Goal: Task Accomplishment & Management: Manage account settings

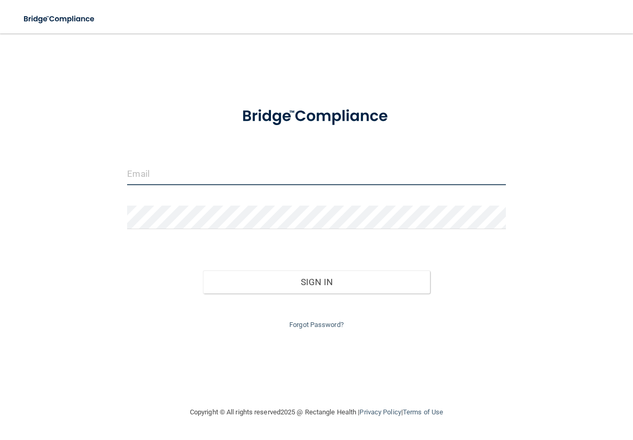
type input "[EMAIL_ADDRESS][DOMAIN_NAME]"
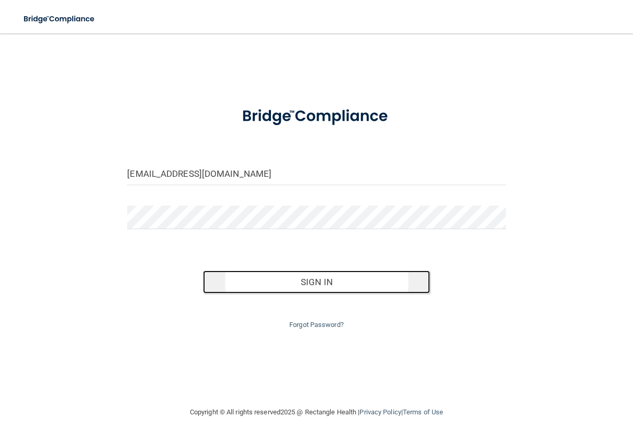
click at [326, 286] on button "Sign In" at bounding box center [316, 281] width 227 height 23
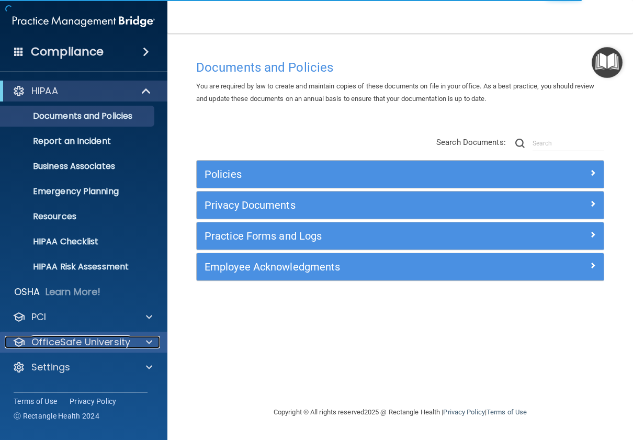
click at [143, 337] on div at bounding box center [147, 342] width 26 height 13
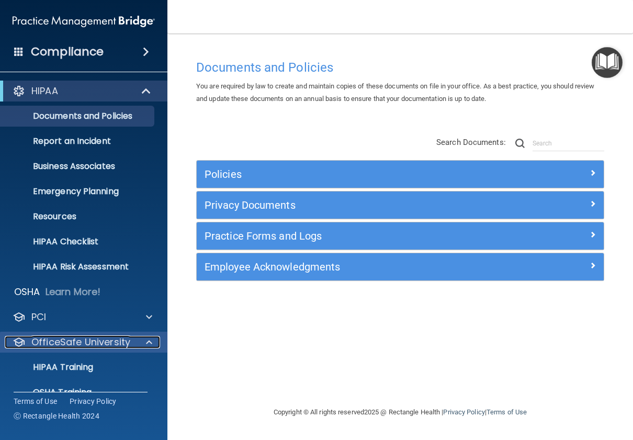
scroll to position [70, 0]
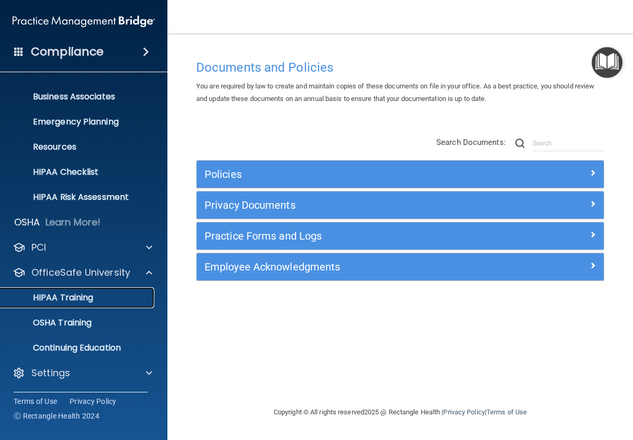
click at [67, 298] on p "HIPAA Training" at bounding box center [50, 297] width 86 height 10
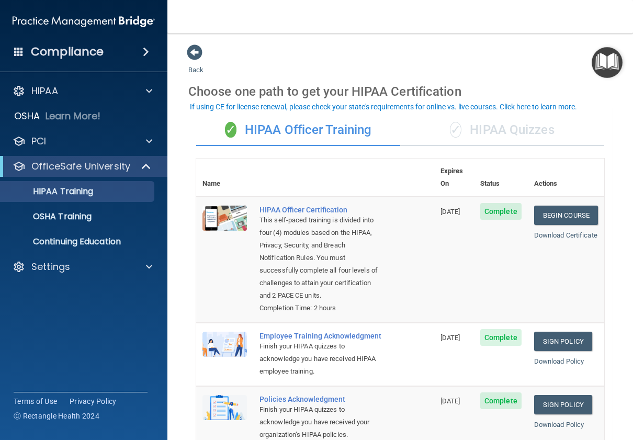
click at [511, 130] on div "✓ HIPAA Quizzes" at bounding box center [502, 130] width 204 height 31
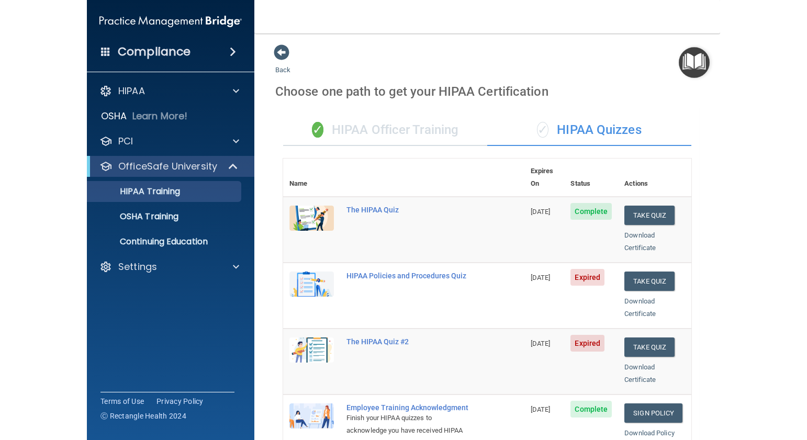
scroll to position [209, 0]
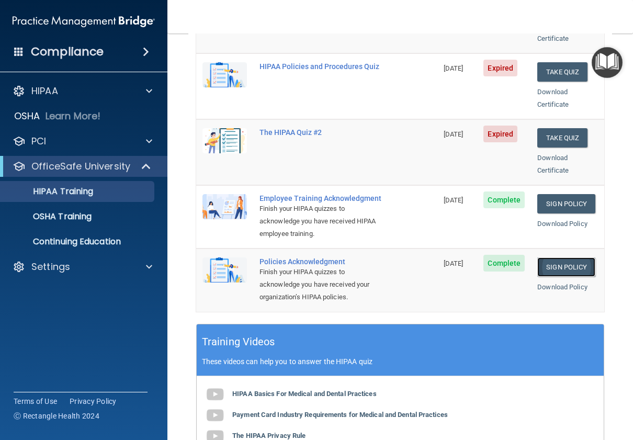
click at [571, 264] on link "Sign Policy" at bounding box center [566, 266] width 58 height 19
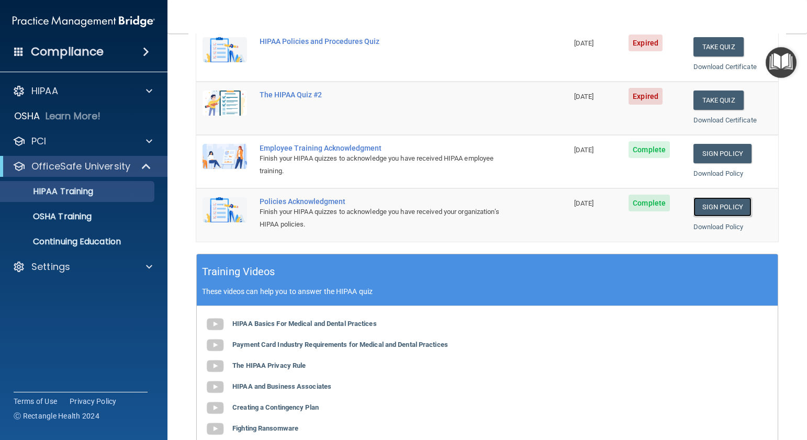
scroll to position [0, 0]
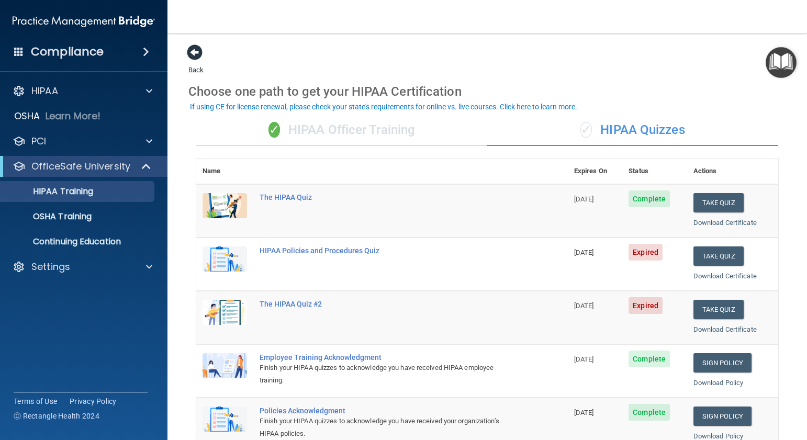
click at [191, 52] on span at bounding box center [195, 52] width 16 height 16
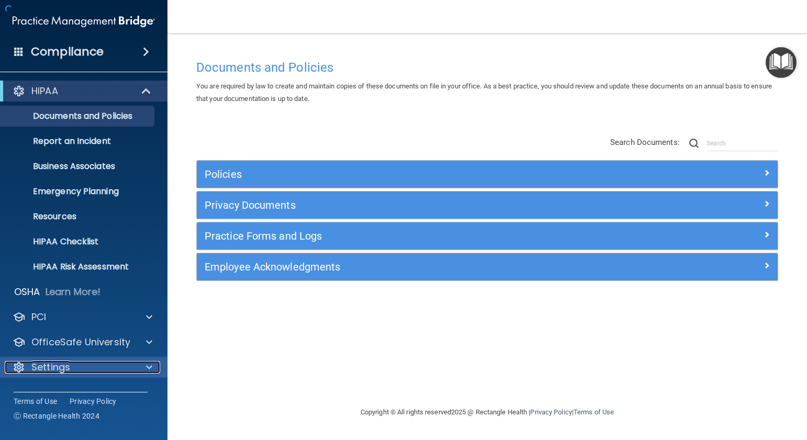
click at [54, 364] on p "Settings" at bounding box center [50, 367] width 39 height 13
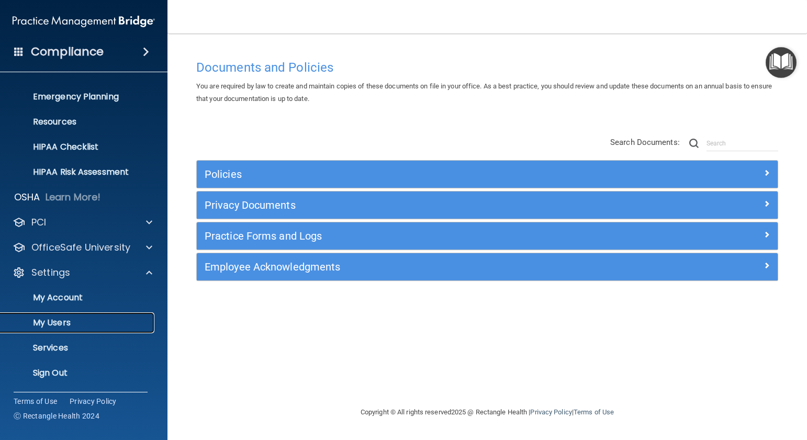
click at [55, 324] on p "My Users" at bounding box center [78, 323] width 143 height 10
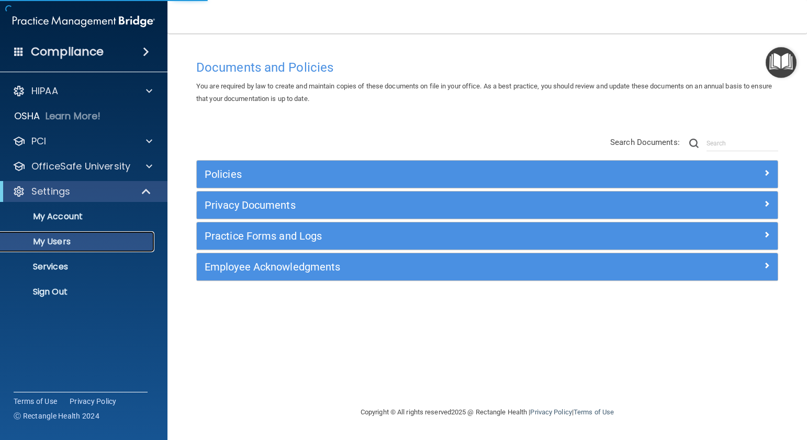
select select "20"
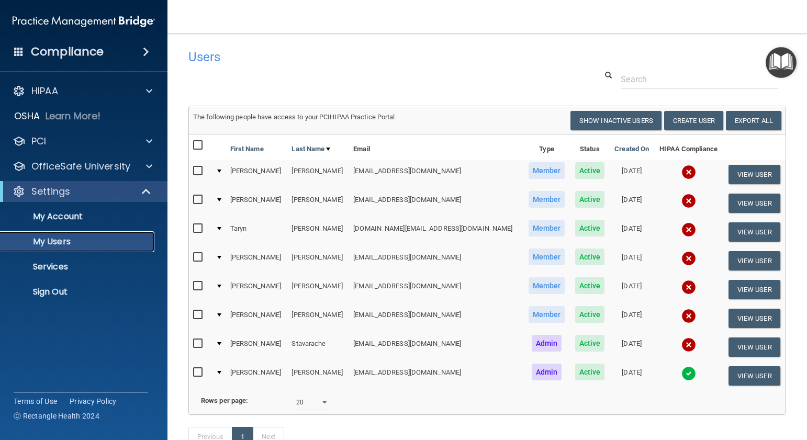
scroll to position [93, 0]
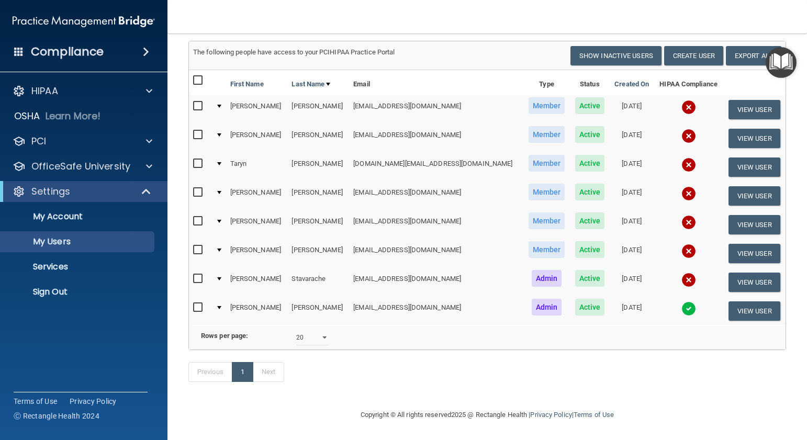
click at [197, 275] on input "checkbox" at bounding box center [199, 279] width 12 height 8
checkbox input "true"
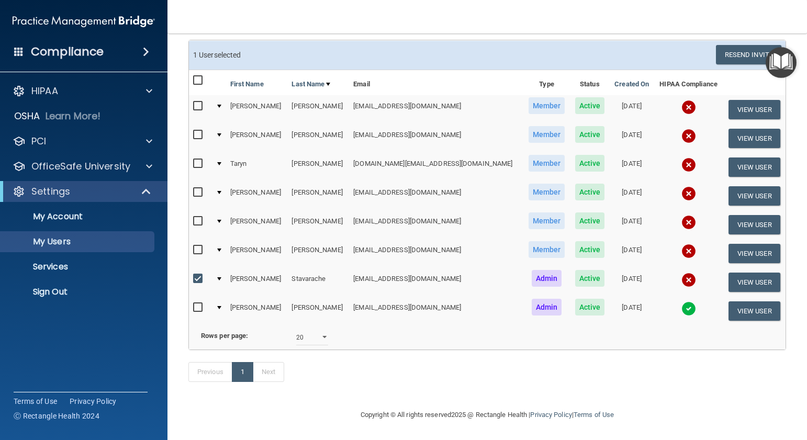
click at [198, 246] on input "checkbox" at bounding box center [199, 250] width 12 height 8
checkbox input "true"
click at [198, 217] on input "checkbox" at bounding box center [199, 221] width 12 height 8
checkbox input "true"
click at [195, 188] on input "checkbox" at bounding box center [199, 192] width 12 height 8
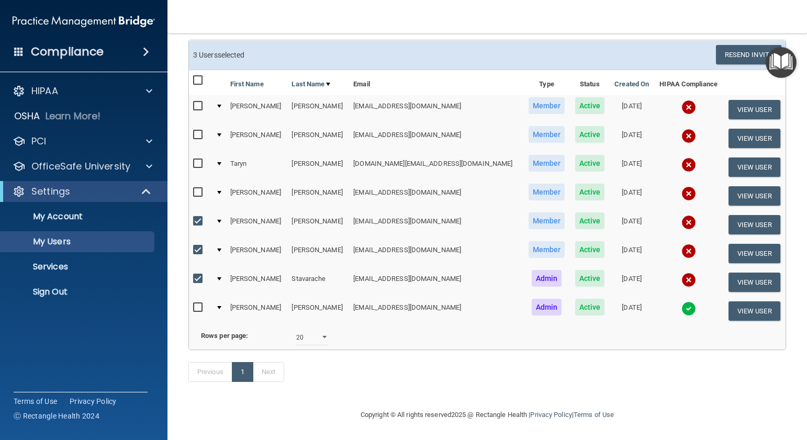
checkbox input "true"
drag, startPoint x: 199, startPoint y: 151, endPoint x: 199, endPoint y: 145, distance: 5.8
click at [199, 160] on input "checkbox" at bounding box center [199, 164] width 12 height 8
checkbox input "true"
click at [195, 131] on input "checkbox" at bounding box center [199, 135] width 12 height 8
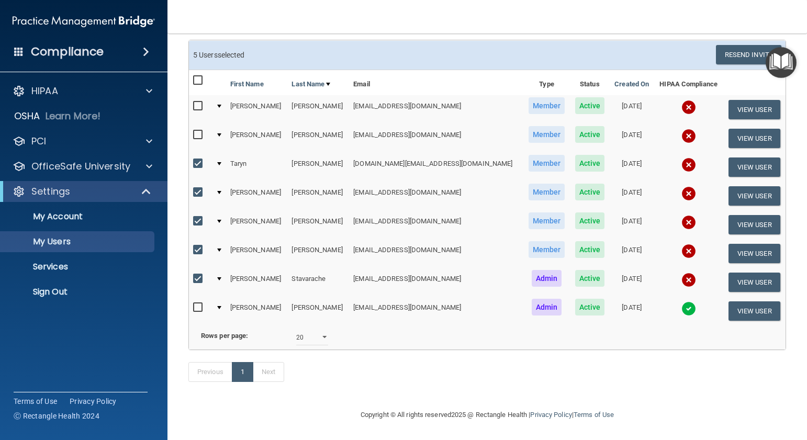
checkbox input "true"
click at [197, 102] on input "checkbox" at bounding box center [199, 106] width 12 height 8
checkbox input "true"
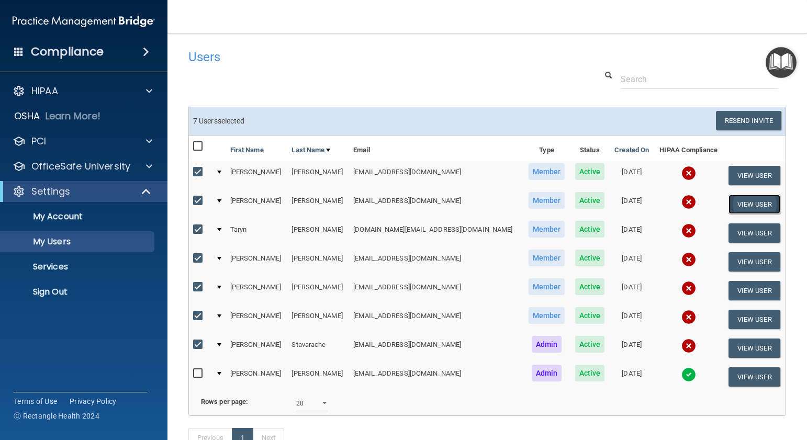
click at [632, 214] on button "View User" at bounding box center [754, 204] width 52 height 19
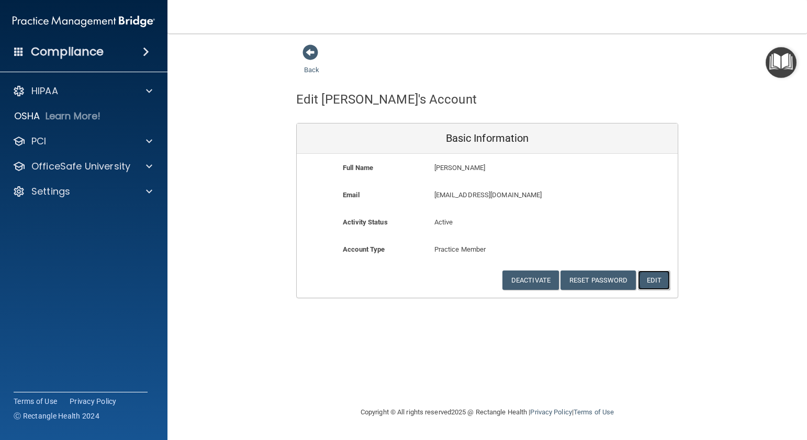
click at [632, 276] on button "Edit" at bounding box center [654, 279] width 32 height 19
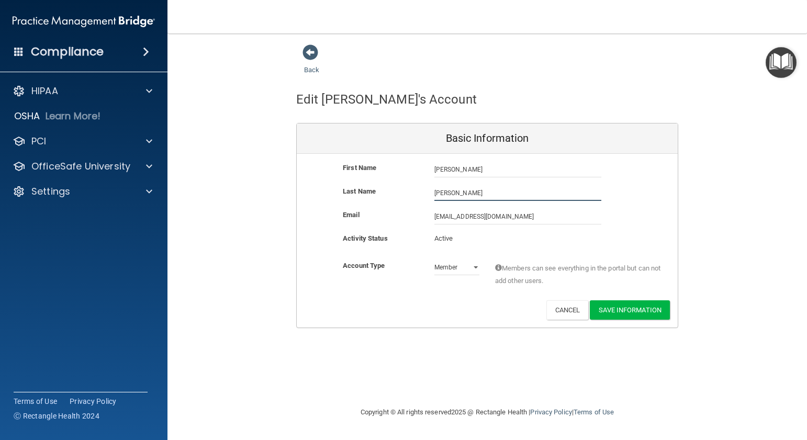
drag, startPoint x: 455, startPoint y: 192, endPoint x: 410, endPoint y: 189, distance: 45.1
click at [410, 189] on div "Last Name DuPaix-Larson" at bounding box center [487, 193] width 381 height 16
type input "Larson"
click at [632, 307] on button "Save Information" at bounding box center [630, 309] width 80 height 19
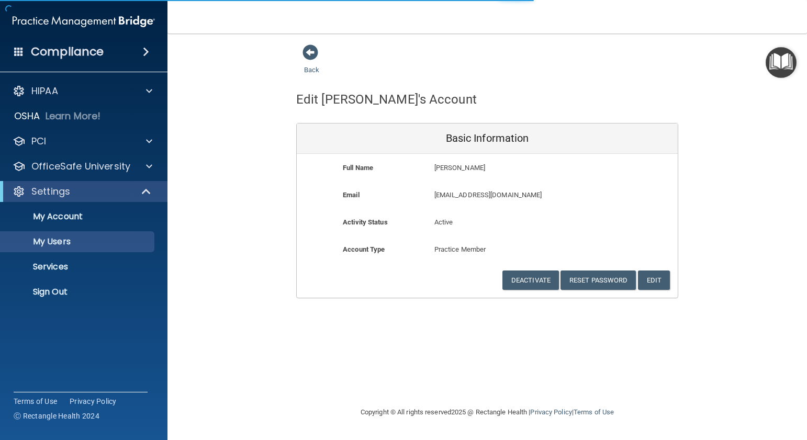
select select "20"
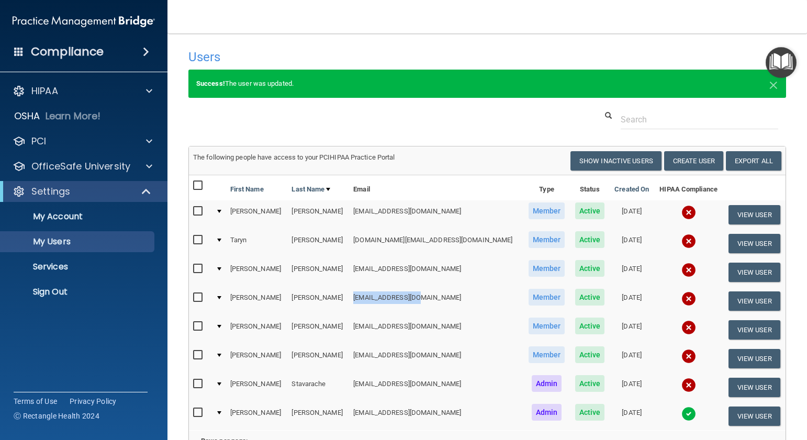
drag, startPoint x: 347, startPoint y: 310, endPoint x: 417, endPoint y: 306, distance: 69.7
click at [417, 306] on td "msdupaix@yahoo.com" at bounding box center [436, 301] width 174 height 29
copy td "msdupaix@yahoo.com"
click at [390, 129] on div at bounding box center [486, 119] width 613 height 19
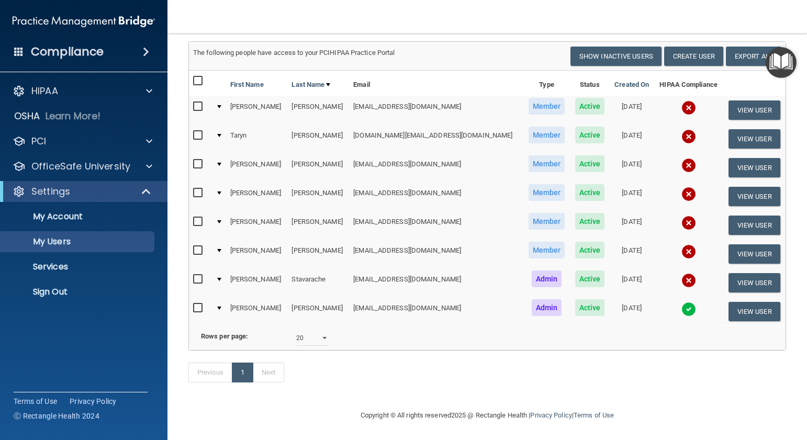
click at [197, 85] on input "checkbox" at bounding box center [199, 81] width 12 height 8
checkbox input "true"
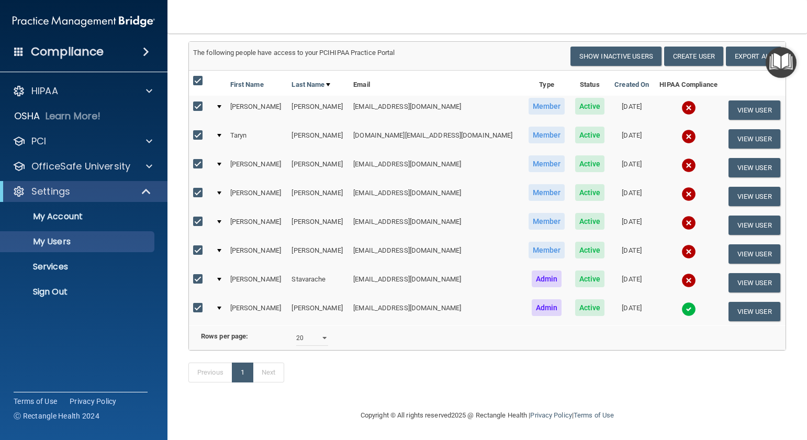
checkbox input "true"
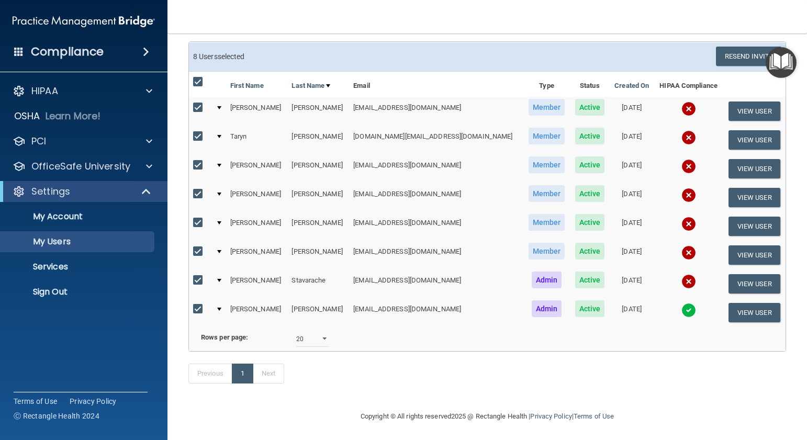
click at [200, 313] on input "checkbox" at bounding box center [199, 309] width 12 height 8
checkbox input "false"
click at [632, 65] on button "Resend Invite" at bounding box center [748, 56] width 65 height 19
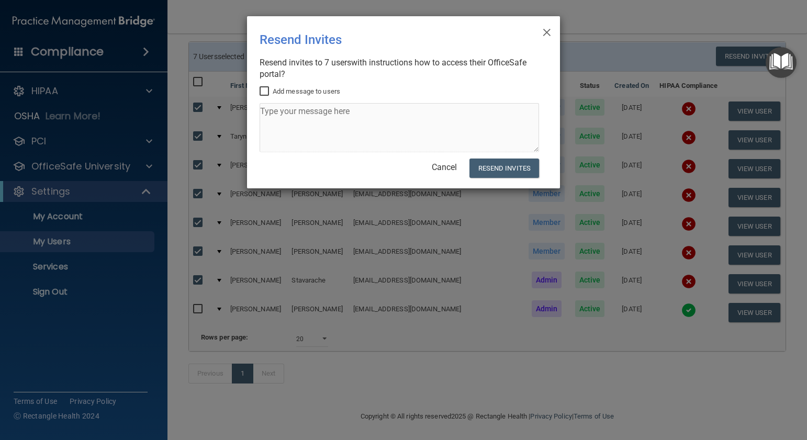
click at [265, 91] on input "Add message to users" at bounding box center [265, 91] width 12 height 8
checkbox input "true"
click at [281, 111] on textarea at bounding box center [398, 127] width 279 height 49
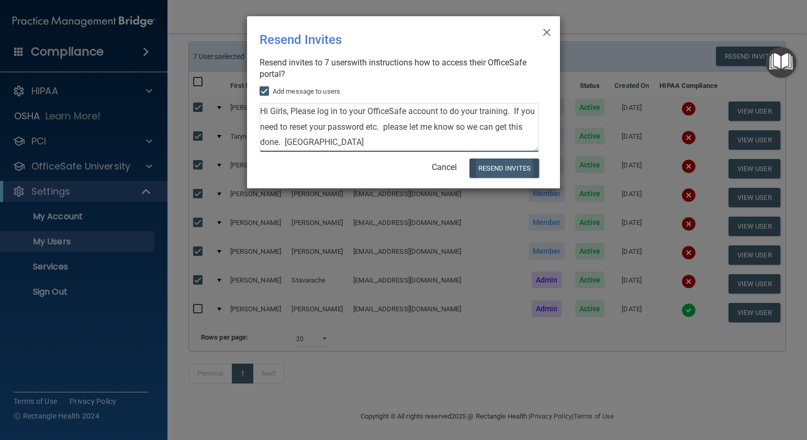
type textarea "Hi Girls, Please log in to your OfficeSafe account to do your training. If you …"
click at [483, 166] on button "Resend Invites" at bounding box center [504, 168] width 70 height 19
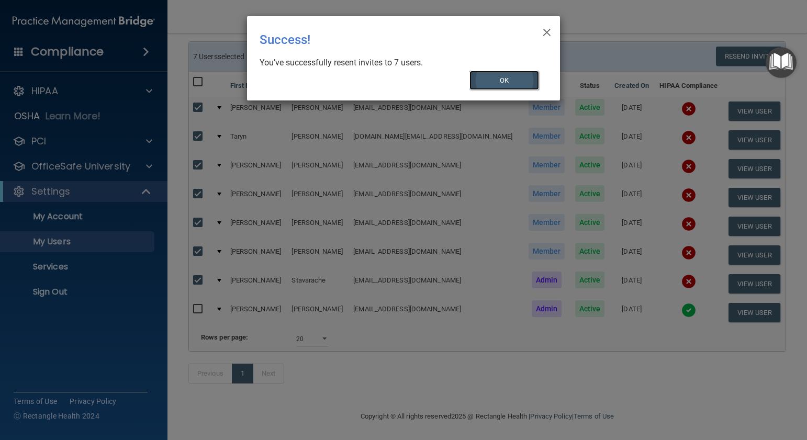
click at [529, 76] on button "OK" at bounding box center [504, 80] width 70 height 19
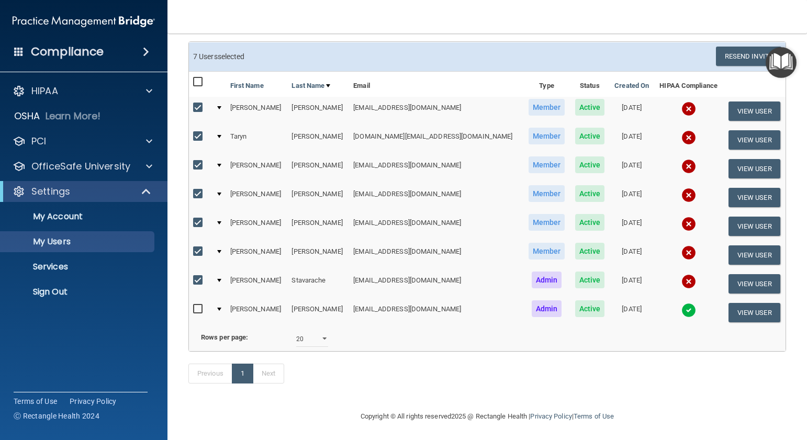
scroll to position [0, 0]
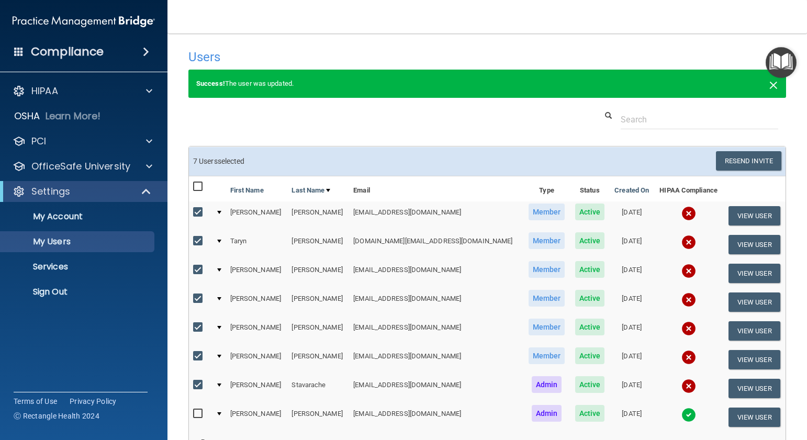
click at [632, 82] on span "×" at bounding box center [772, 83] width 9 height 21
select select "20"
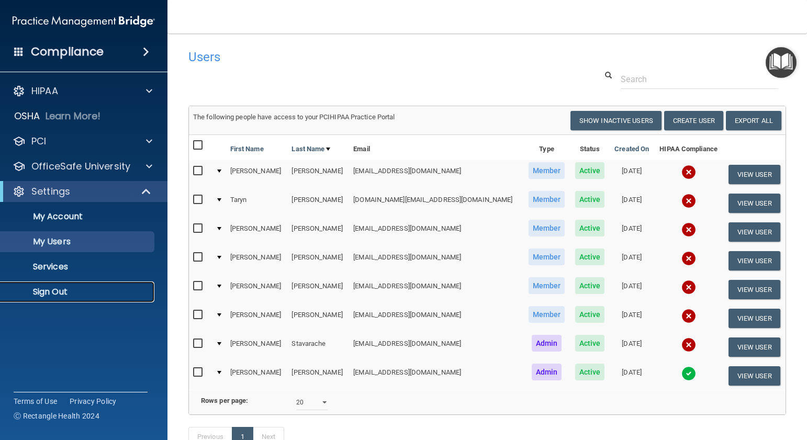
click at [41, 294] on p "Sign Out" at bounding box center [78, 292] width 143 height 10
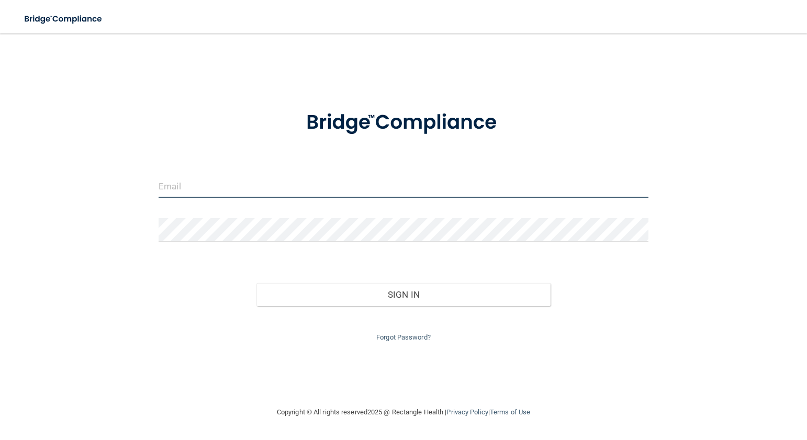
type input "[EMAIL_ADDRESS][DOMAIN_NAME]"
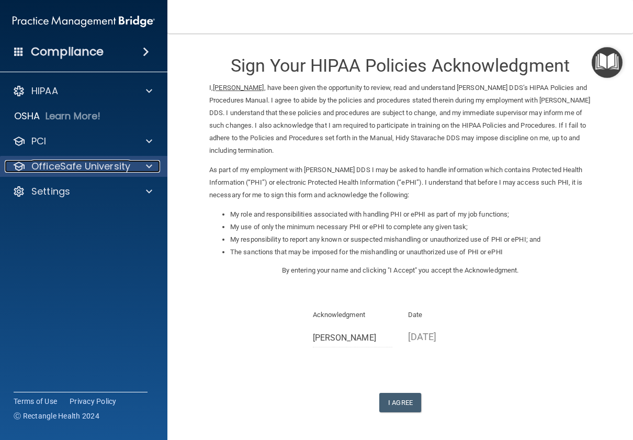
click at [80, 172] on p "OfficeSafe University" at bounding box center [80, 166] width 99 height 13
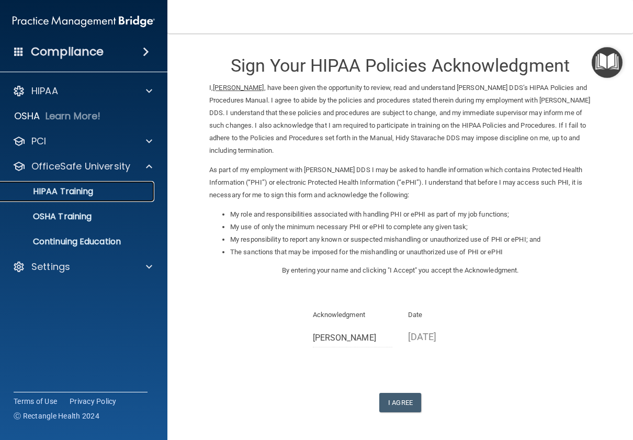
click at [85, 193] on p "HIPAA Training" at bounding box center [50, 191] width 86 height 10
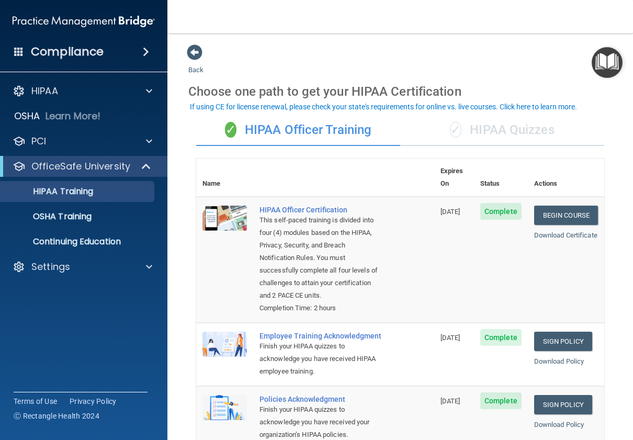
click at [92, 52] on h4 "Compliance" at bounding box center [67, 51] width 73 height 15
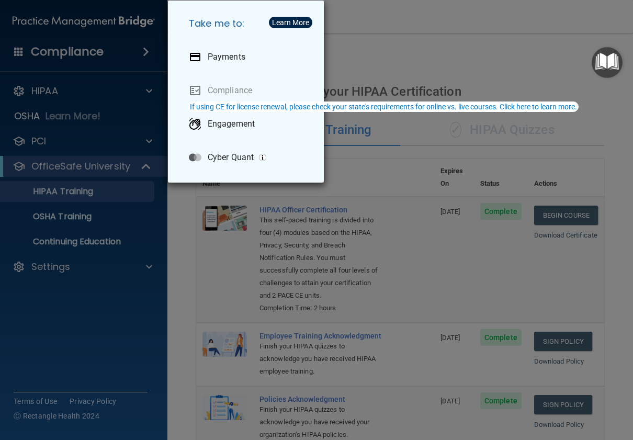
click at [148, 92] on div "Take me to: Payments Compliance Engagement Cyber Quant" at bounding box center [316, 220] width 633 height 440
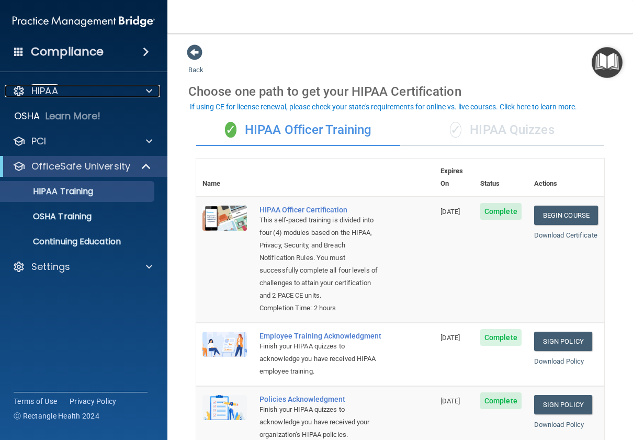
click at [148, 92] on span at bounding box center [149, 91] width 6 height 13
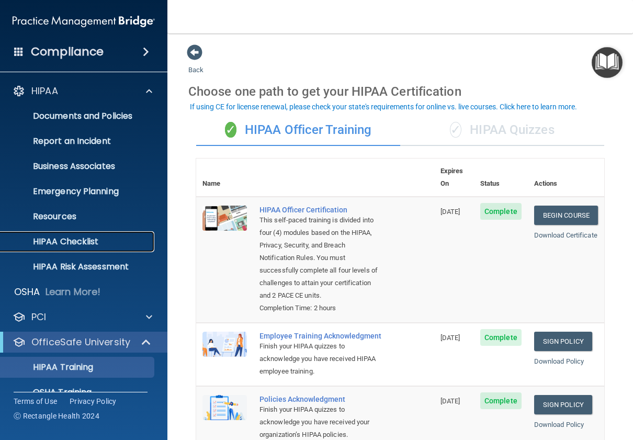
click at [78, 240] on p "HIPAA Checklist" at bounding box center [78, 241] width 143 height 10
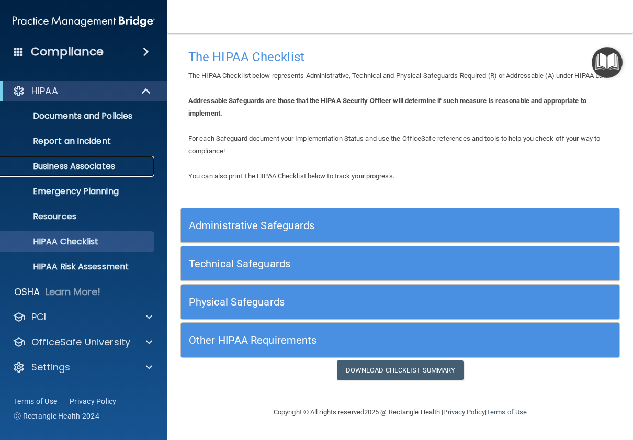
click at [101, 165] on p "Business Associates" at bounding box center [78, 166] width 143 height 10
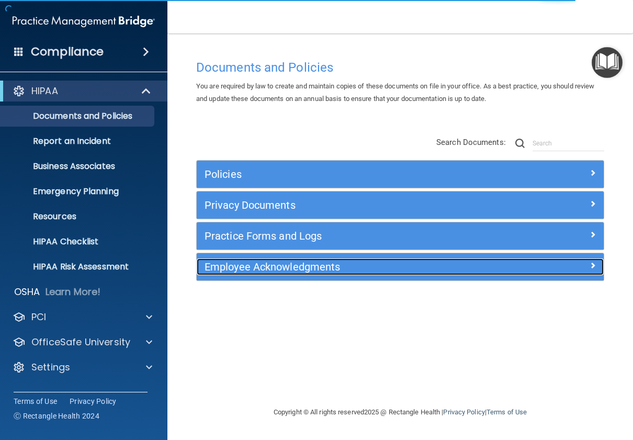
click at [374, 263] on h5 "Employee Acknowledgments" at bounding box center [350, 267] width 290 height 12
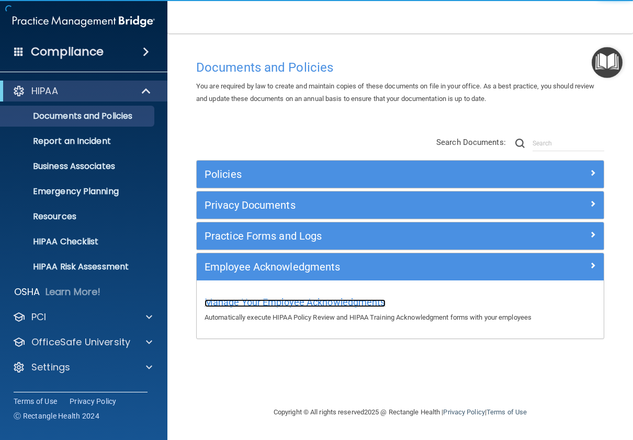
click at [323, 304] on span "Manage Your Employee Acknowledgments" at bounding box center [295, 302] width 181 height 11
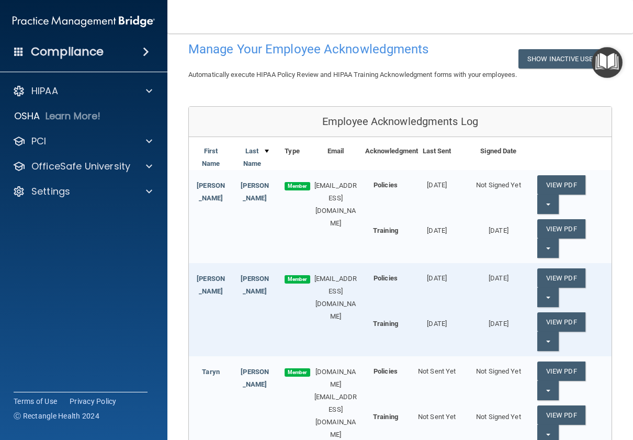
scroll to position [105, 0]
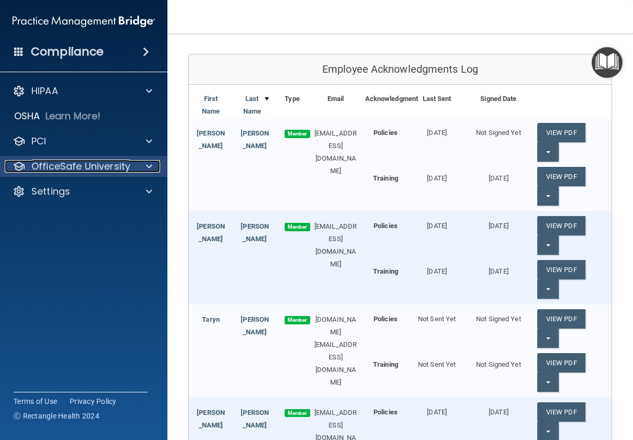
click at [43, 170] on p "OfficeSafe University" at bounding box center [80, 166] width 99 height 13
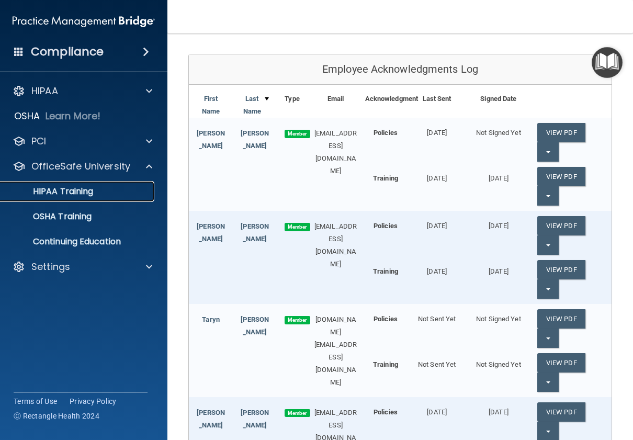
click at [60, 191] on p "HIPAA Training" at bounding box center [50, 191] width 86 height 10
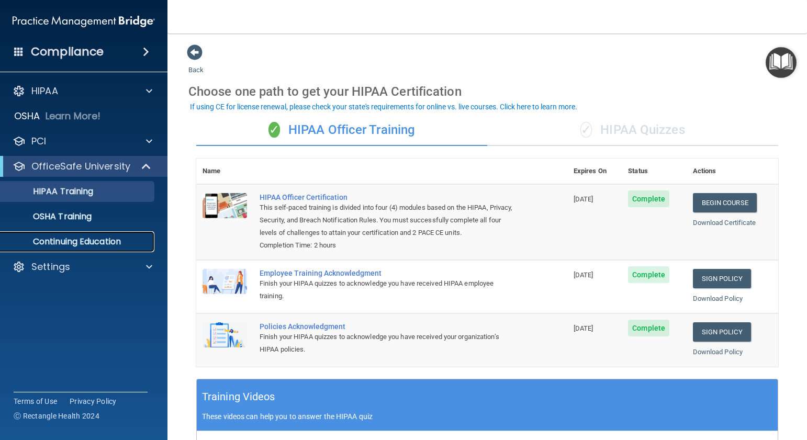
click at [76, 242] on p "Continuing Education" at bounding box center [78, 241] width 143 height 10
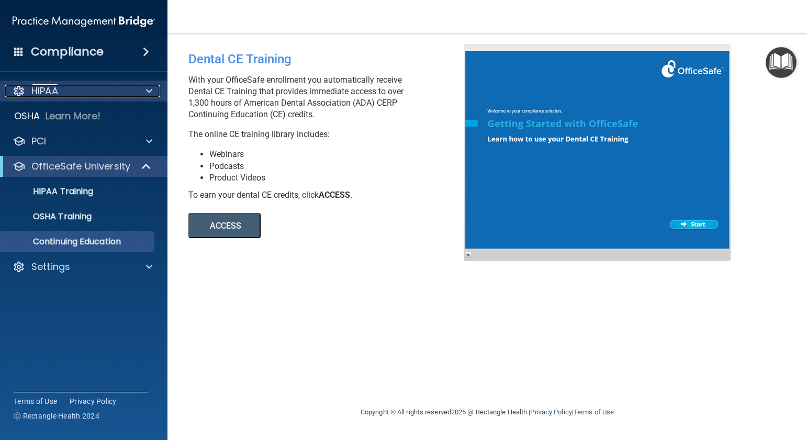
click at [146, 88] on span at bounding box center [149, 91] width 6 height 13
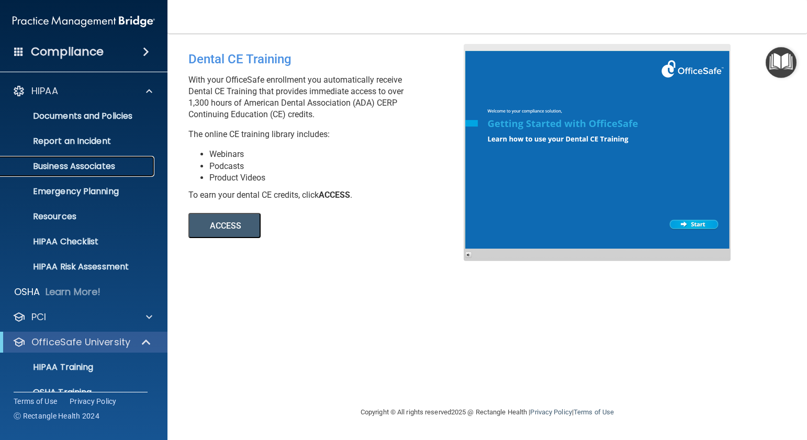
click at [90, 165] on p "Business Associates" at bounding box center [78, 166] width 143 height 10
